Goal: Transaction & Acquisition: Book appointment/travel/reservation

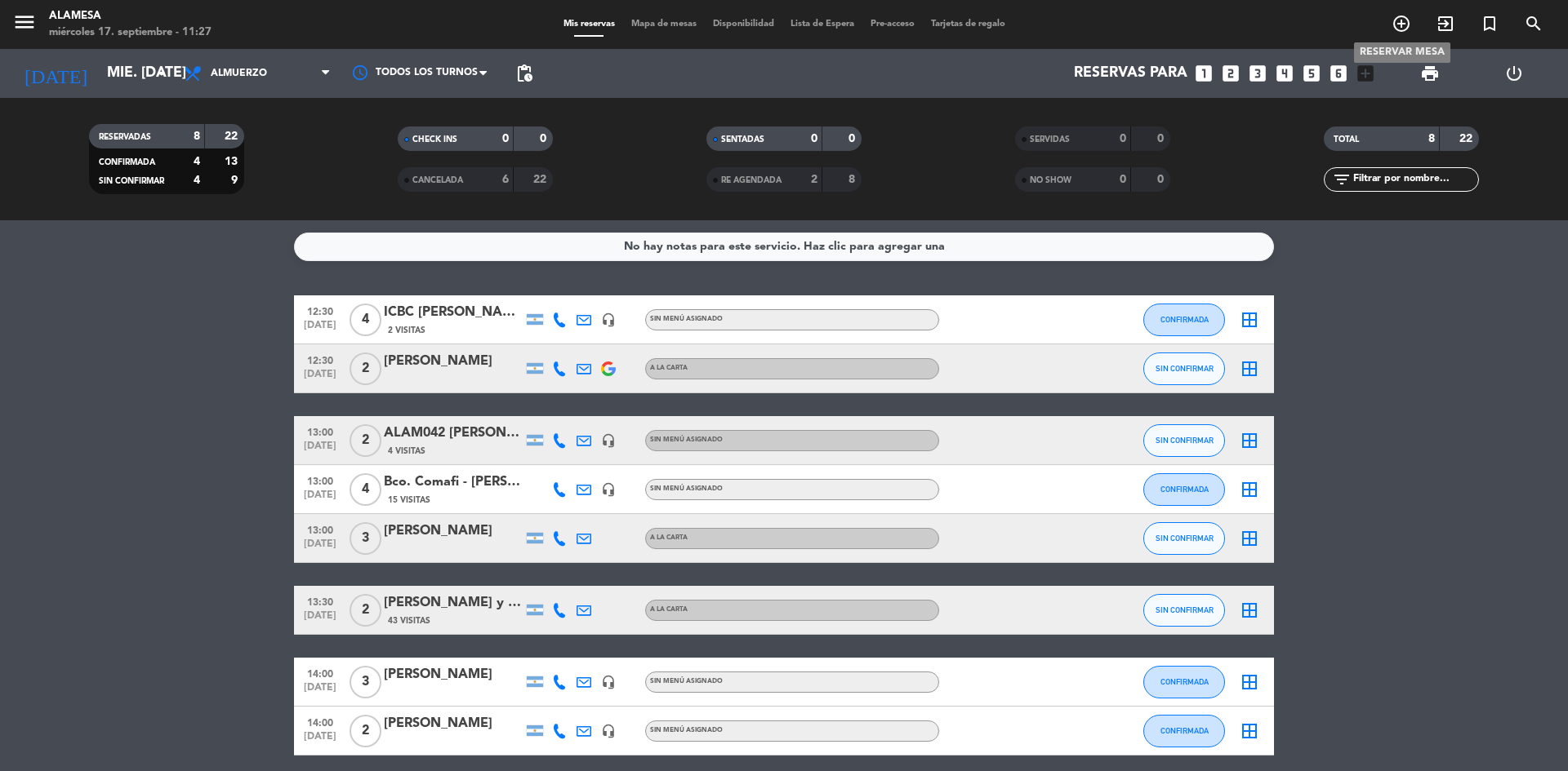
click at [1406, 24] on icon "add_circle_outline" at bounding box center [1401, 24] width 19 height 19
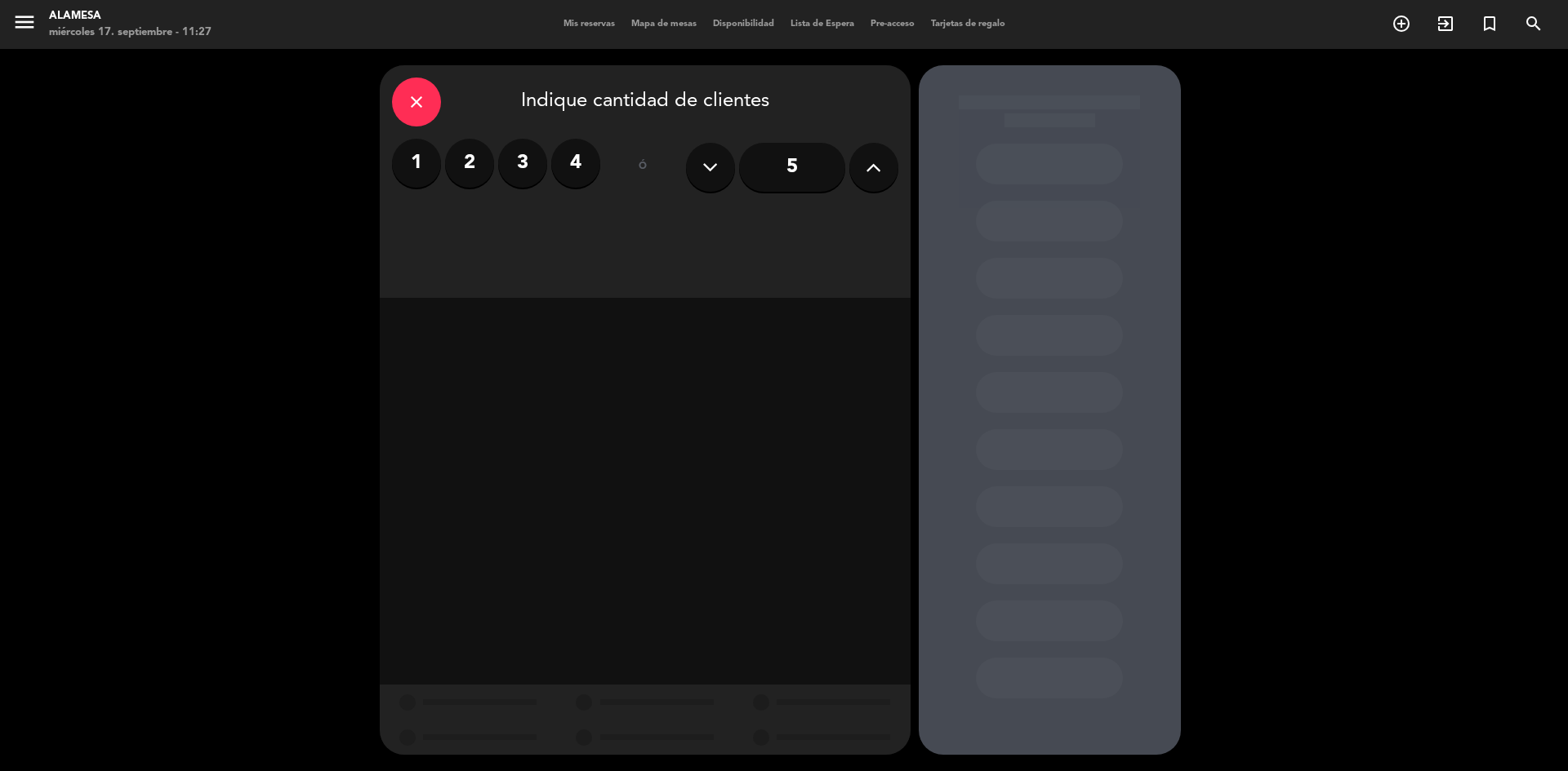
click at [463, 167] on label "2" at bounding box center [470, 163] width 49 height 49
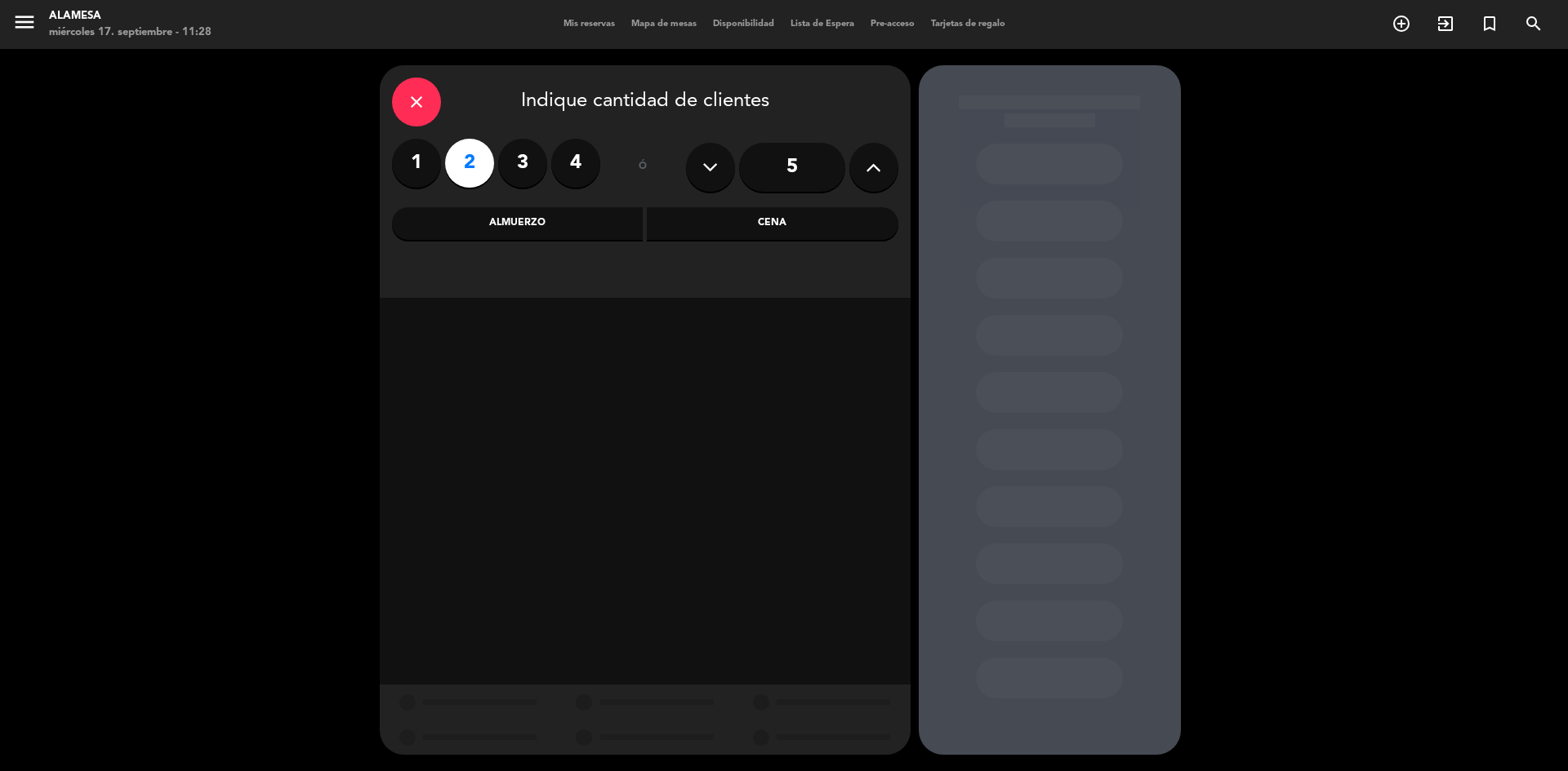
click at [564, 222] on div "Almuerzo" at bounding box center [518, 223] width 252 height 32
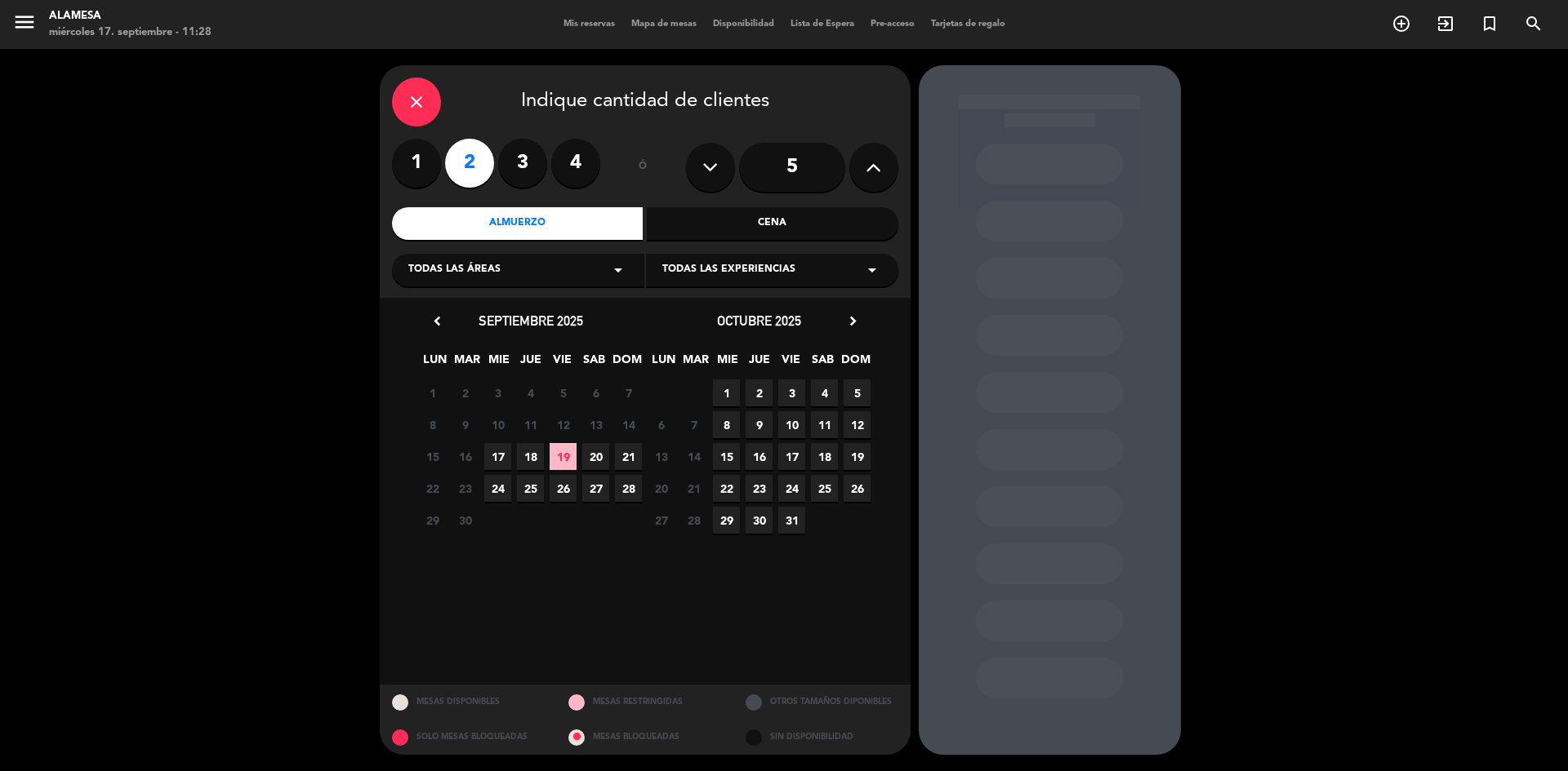
click at [590, 458] on span "20" at bounding box center [596, 457] width 27 height 27
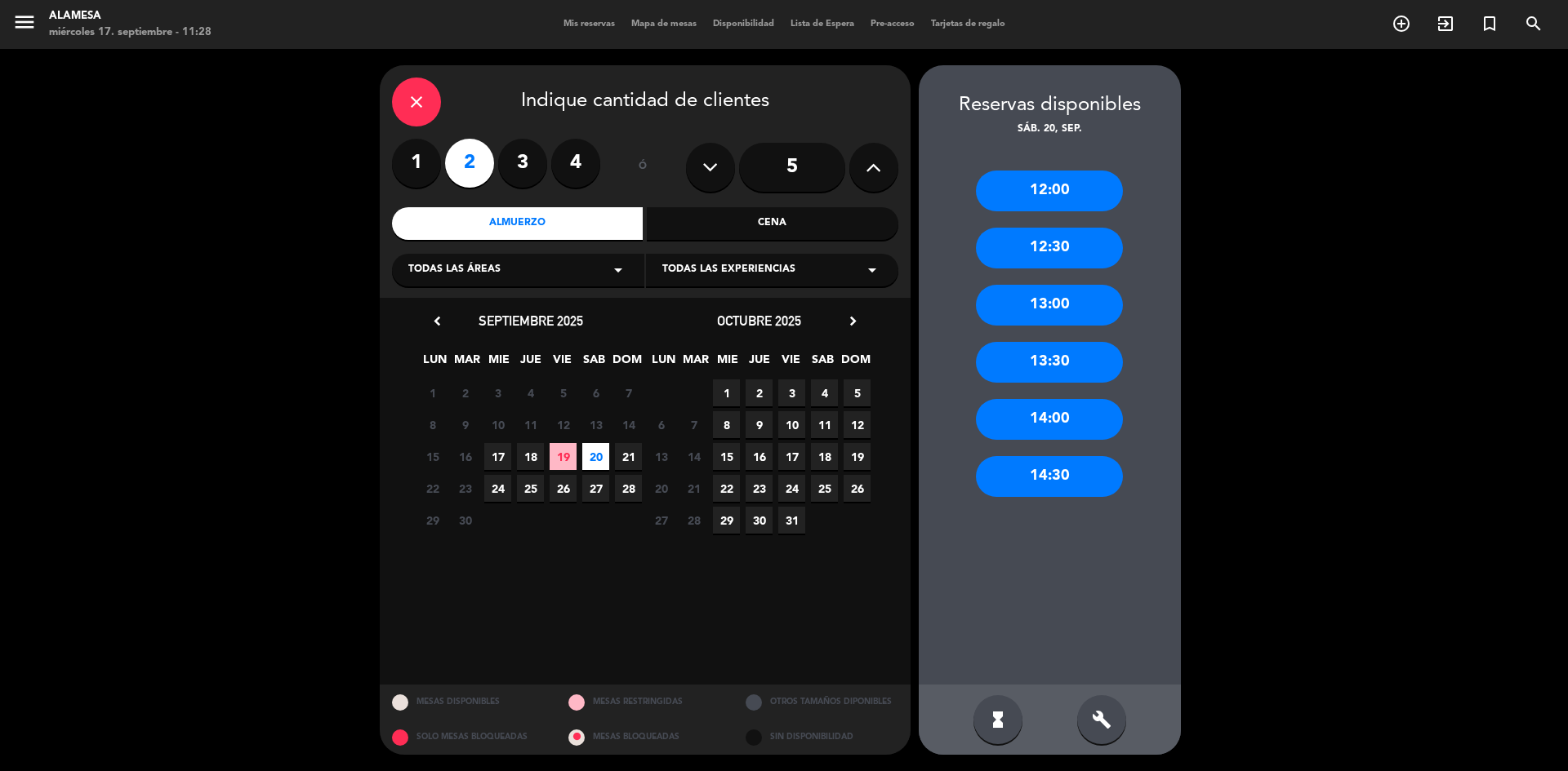
click at [1056, 244] on div "12:30" at bounding box center [1049, 248] width 147 height 41
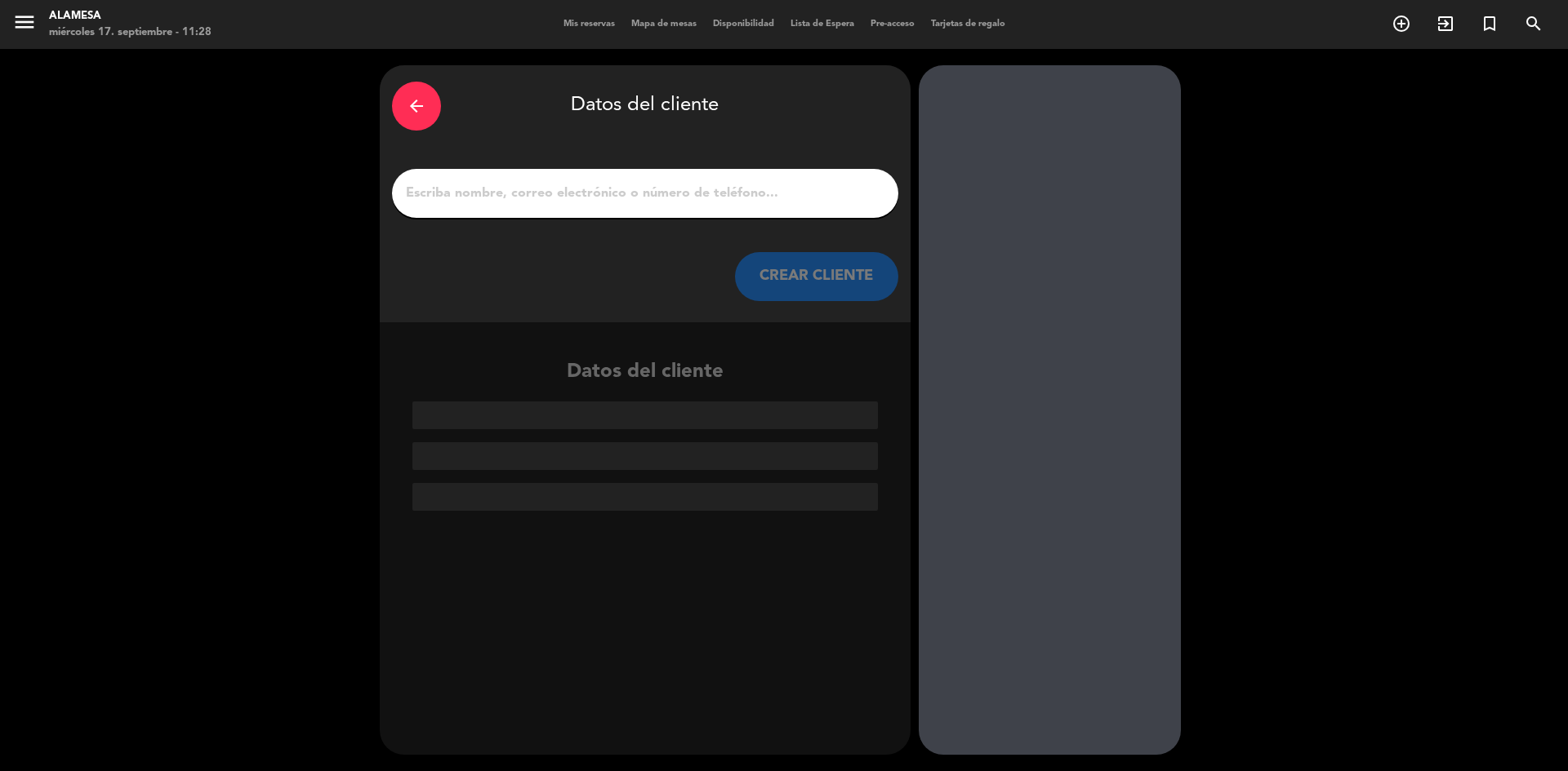
click at [798, 187] on input "1" at bounding box center [646, 193] width 482 height 23
drag, startPoint x: 798, startPoint y: 187, endPoint x: 1042, endPoint y: 132, distance: 250.1
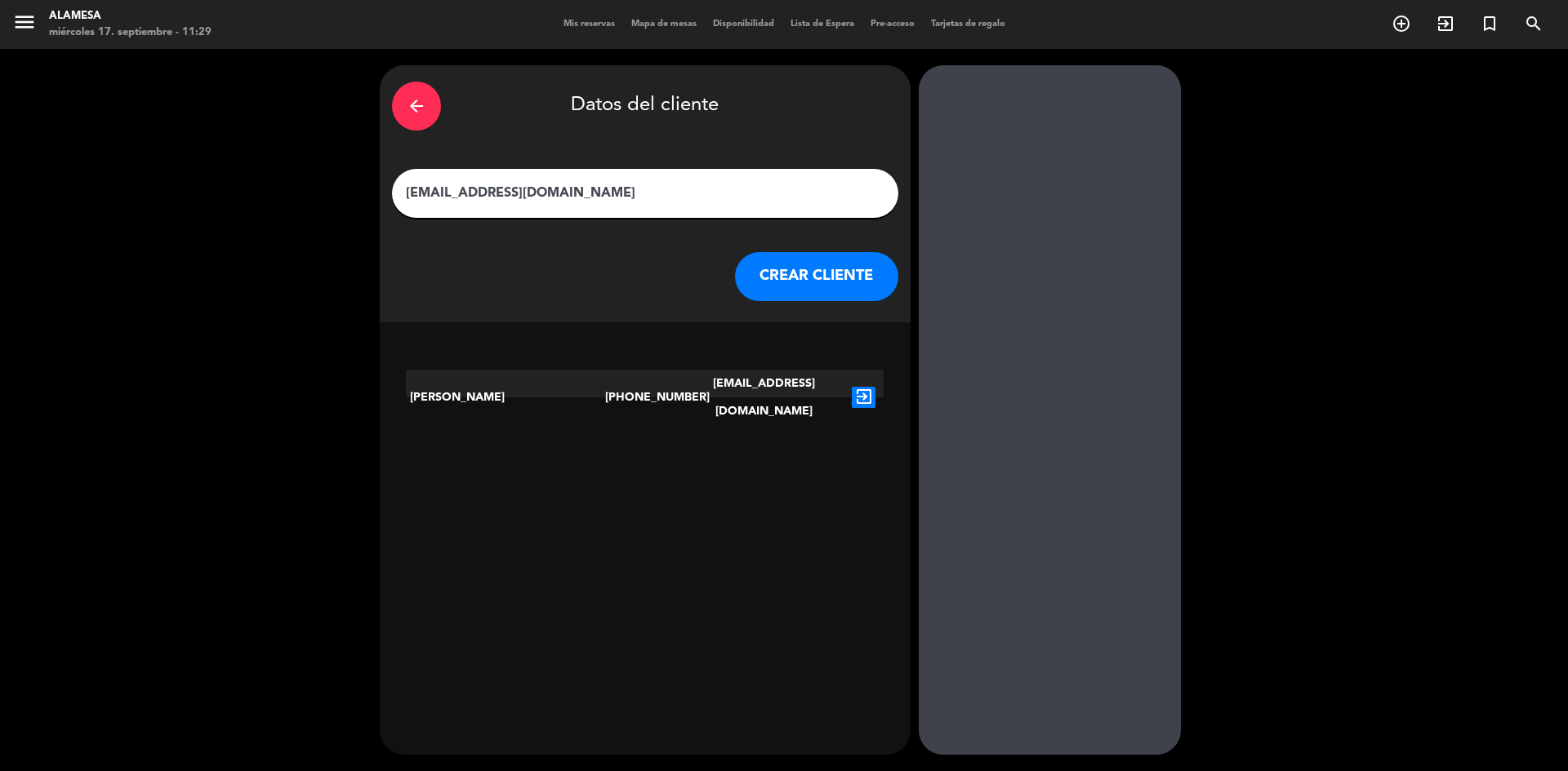
type input "[EMAIL_ADDRESS][DOMAIN_NAME]"
click at [861, 387] on icon "exit_to_app" at bounding box center [863, 397] width 24 height 21
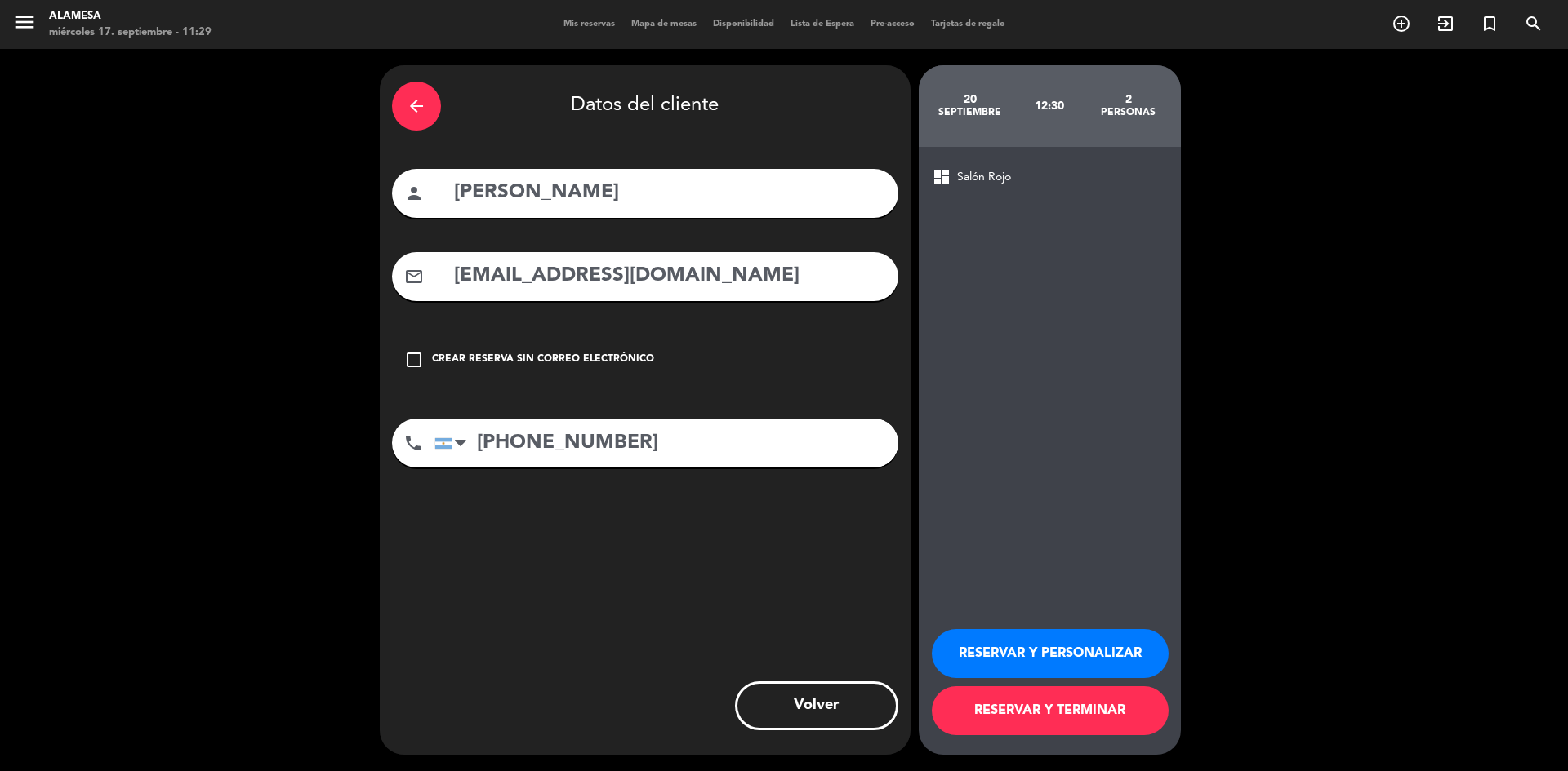
click at [1083, 709] on button "RESERVAR Y TERMINAR" at bounding box center [1050, 711] width 237 height 49
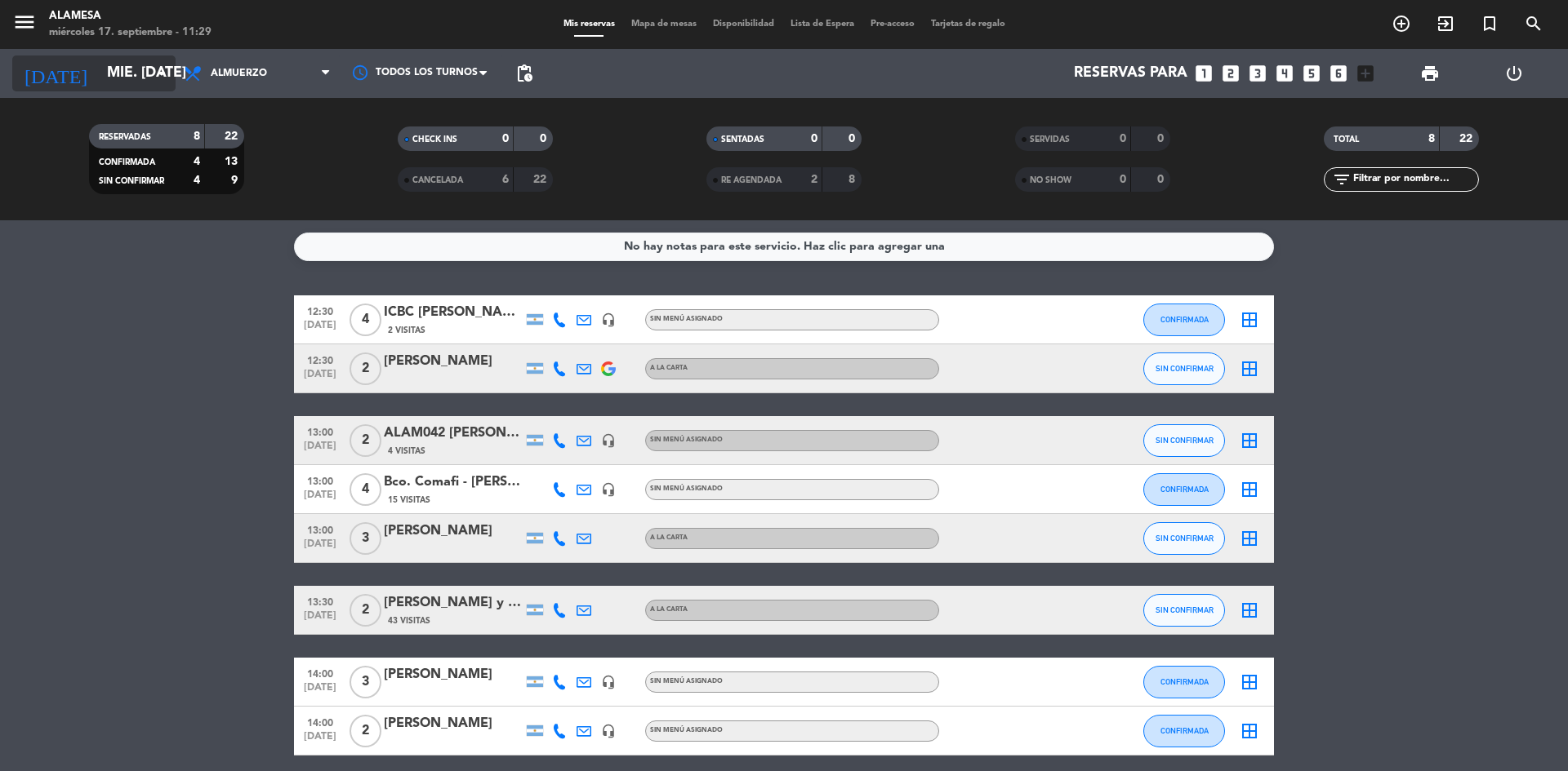
click at [158, 67] on icon "arrow_drop_down" at bounding box center [162, 73] width 19 height 19
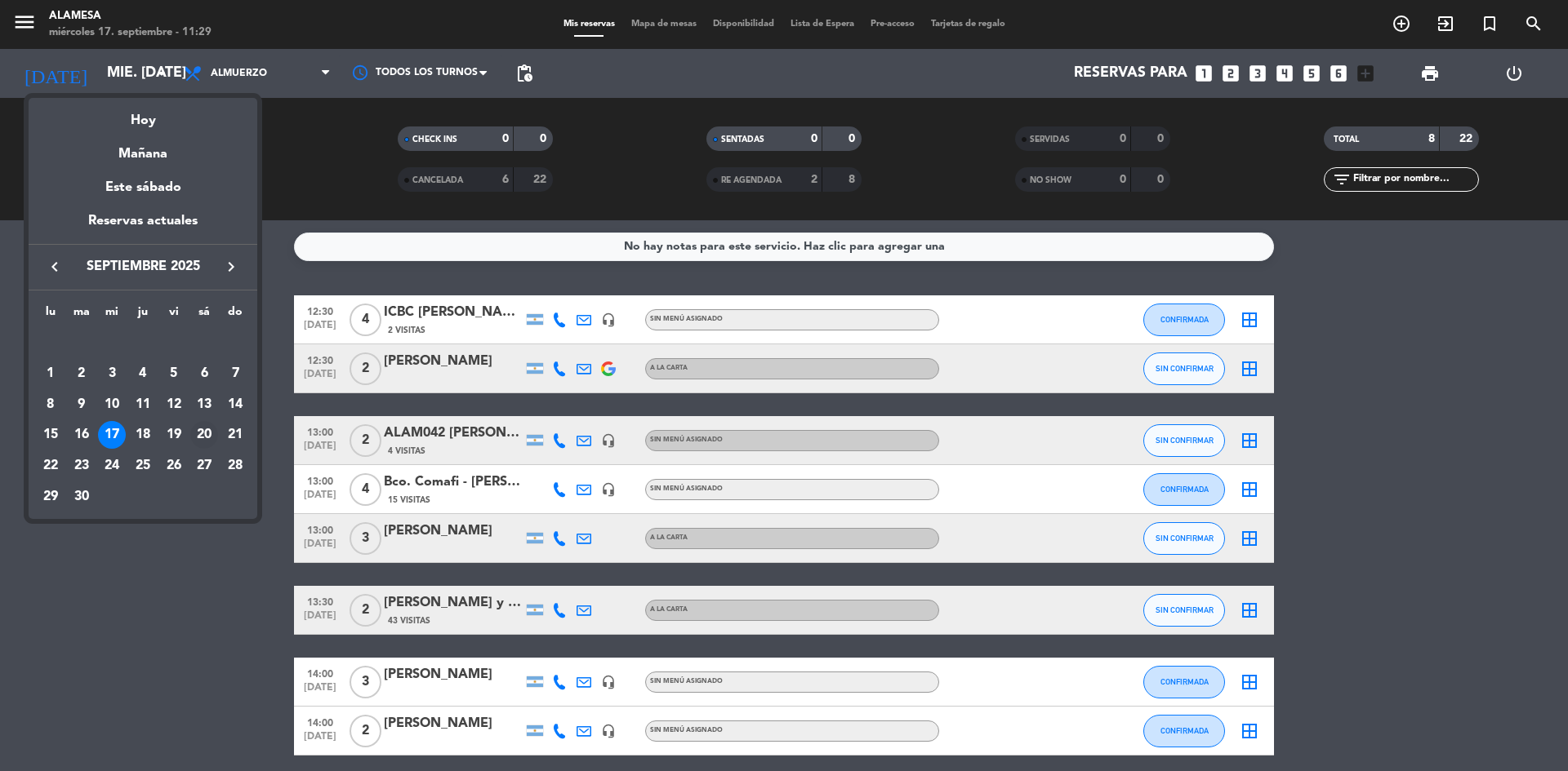
click at [211, 432] on div "20" at bounding box center [204, 435] width 28 height 28
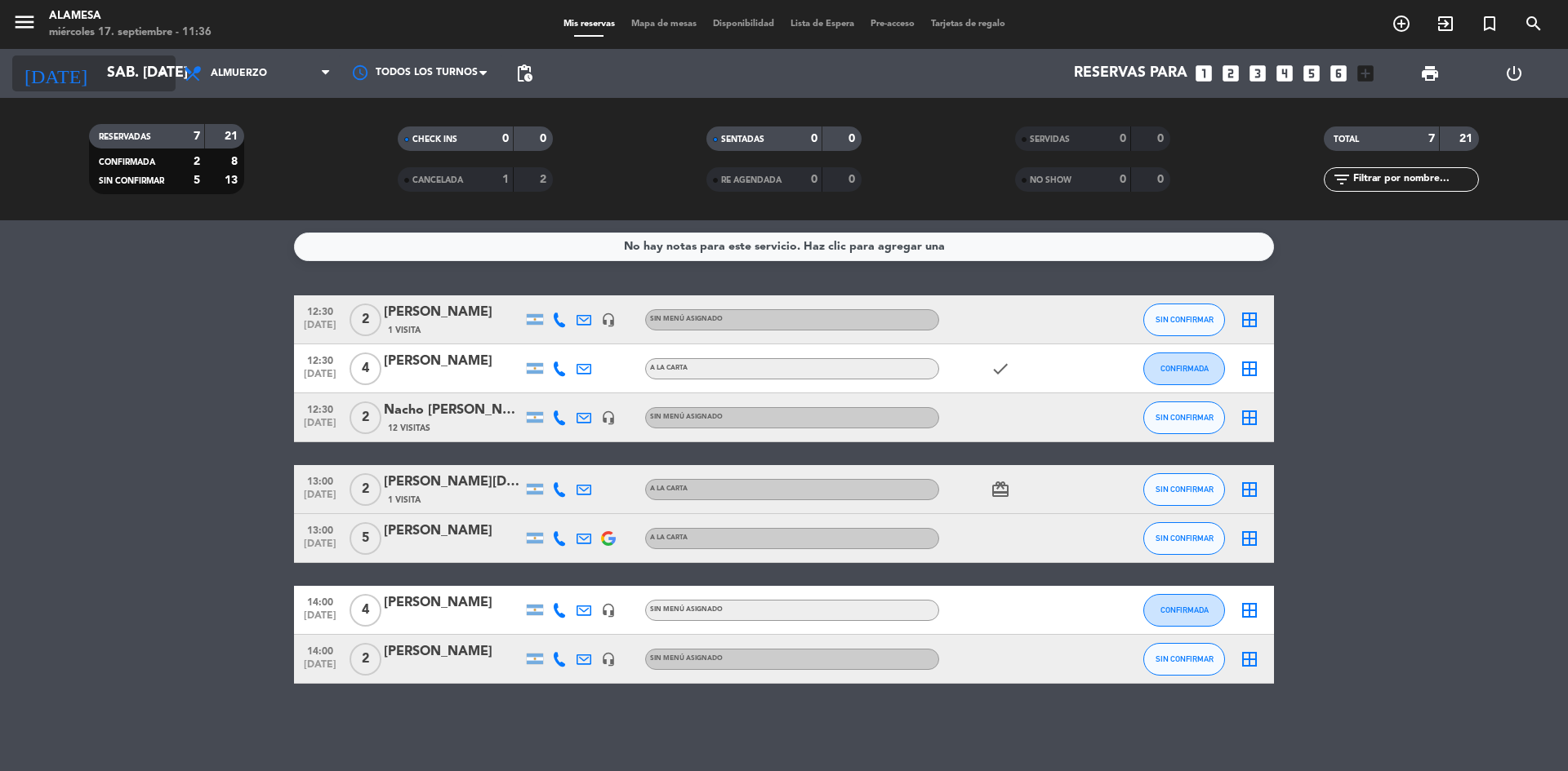
click at [143, 81] on input "sáb. [DATE]" at bounding box center [193, 72] width 190 height 32
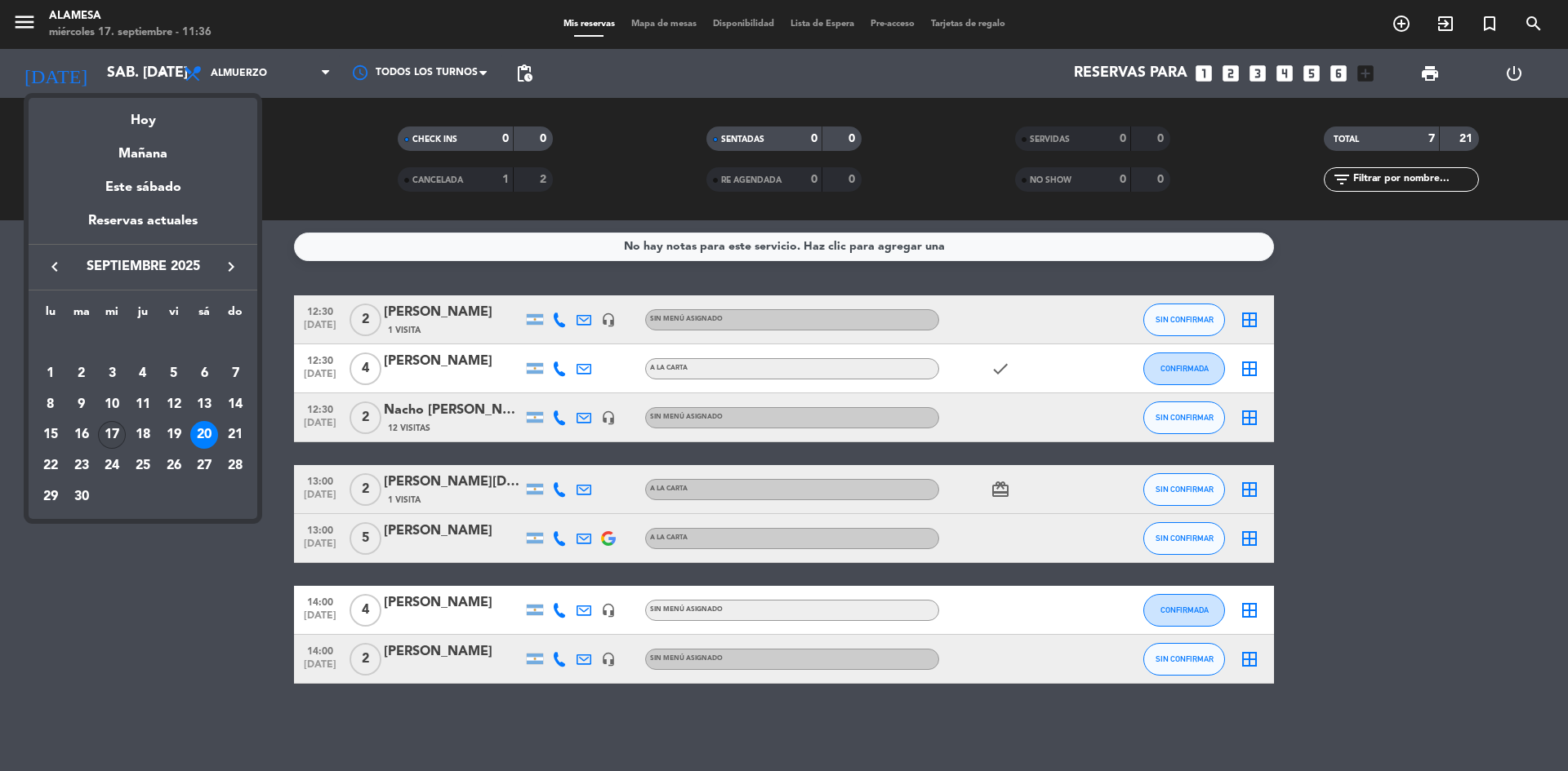
click at [113, 432] on div "17" at bounding box center [112, 435] width 28 height 28
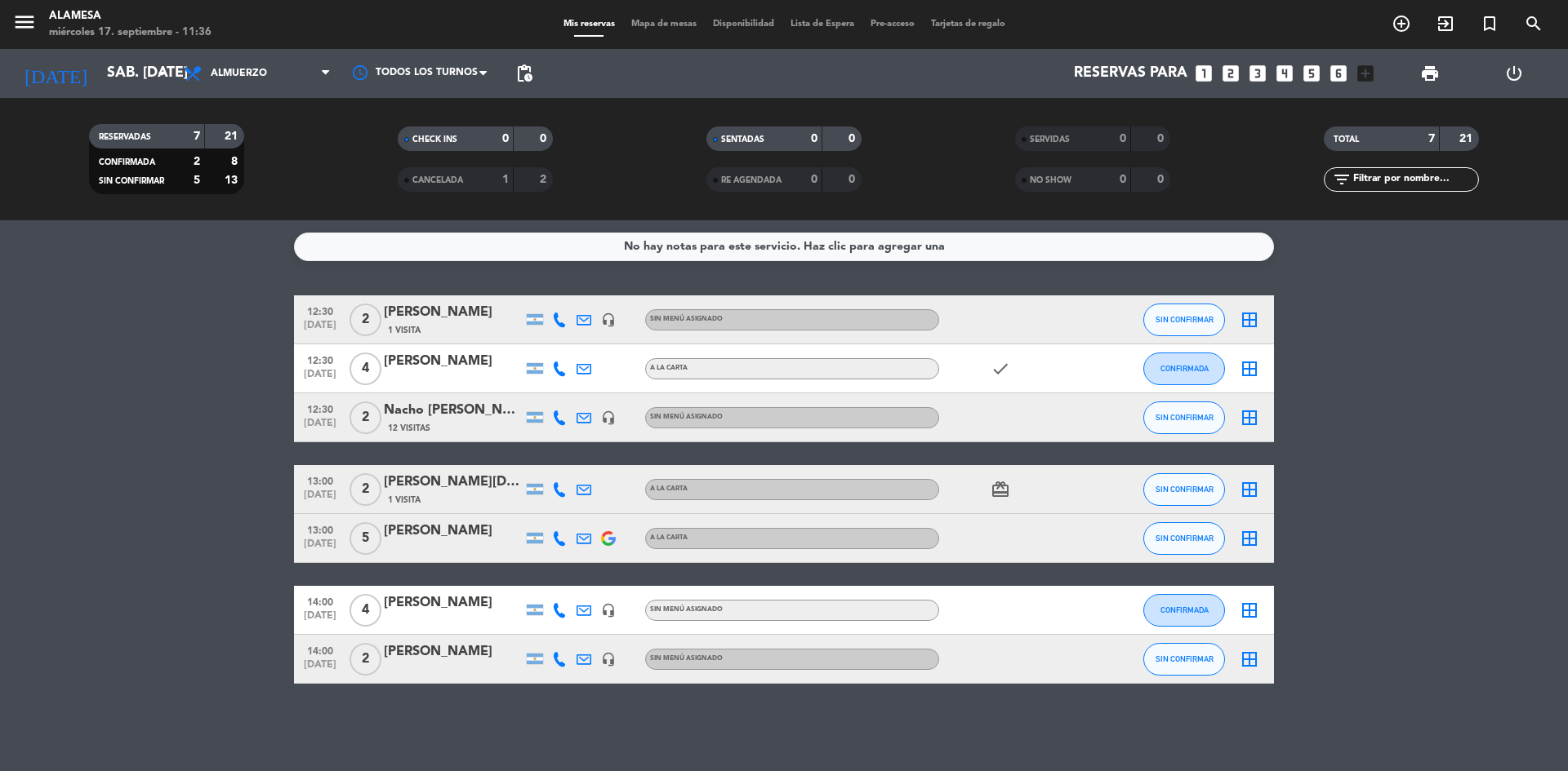
type input "mié. [DATE]"
